Goal: Find specific page/section: Find specific page/section

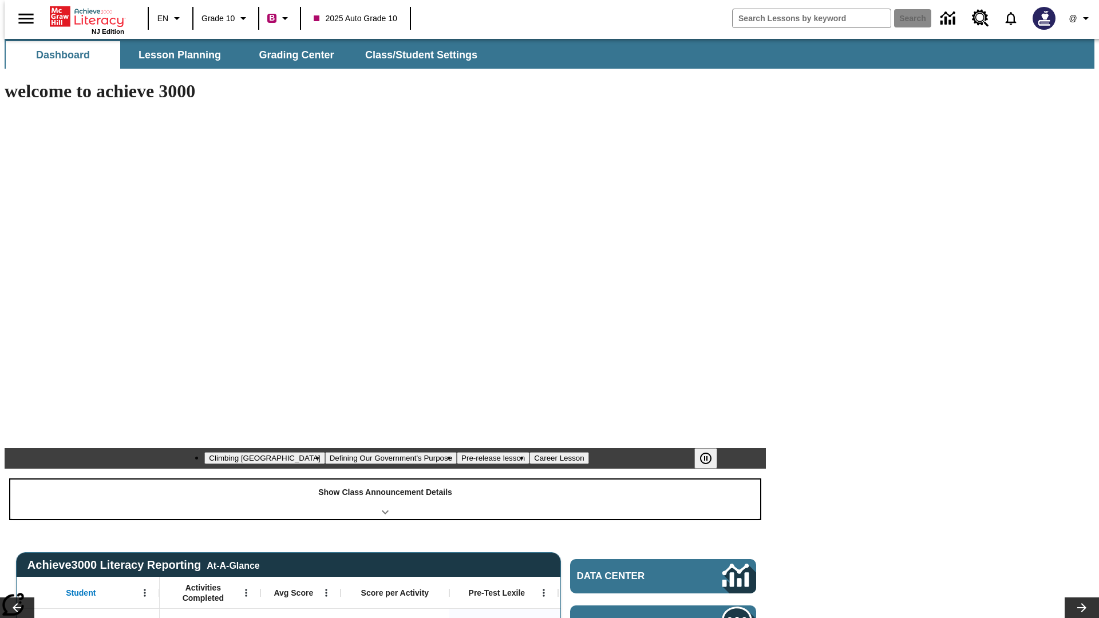
click at [385, 479] on div "Show Class Announcement Details" at bounding box center [385, 498] width 750 height 39
